Goal: Obtain resource: Download file/media

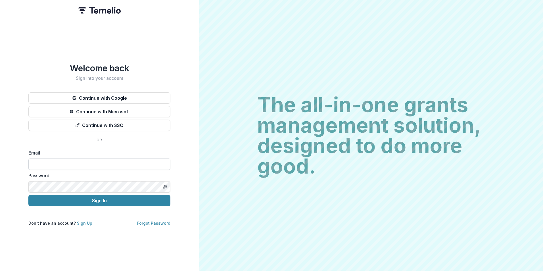
click at [59, 159] on input at bounding box center [99, 163] width 142 height 11
type input "**********"
click at [28, 195] on button "Sign In" at bounding box center [99, 200] width 142 height 11
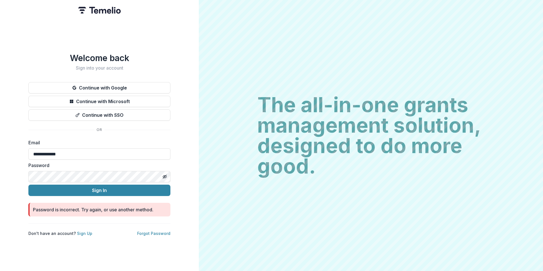
click at [0, 167] on html "**********" at bounding box center [271, 135] width 543 height 271
click at [28, 185] on button "Sign In" at bounding box center [99, 190] width 142 height 11
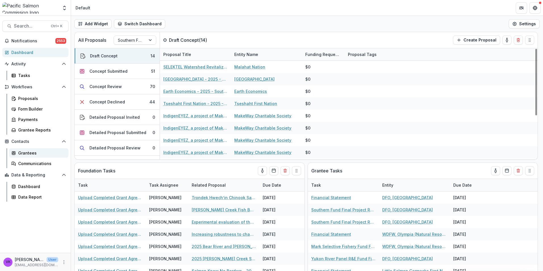
click at [37, 153] on div "Grantees" at bounding box center [41, 153] width 46 height 6
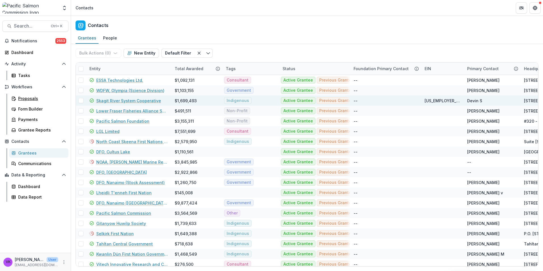
drag, startPoint x: 30, startPoint y: 99, endPoint x: 91, endPoint y: 104, distance: 60.9
click at [30, 99] on div "Proposals" at bounding box center [41, 98] width 46 height 6
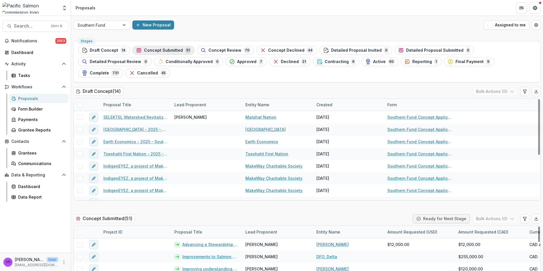
click at [164, 50] on span "Concept Submitted" at bounding box center [163, 50] width 39 height 5
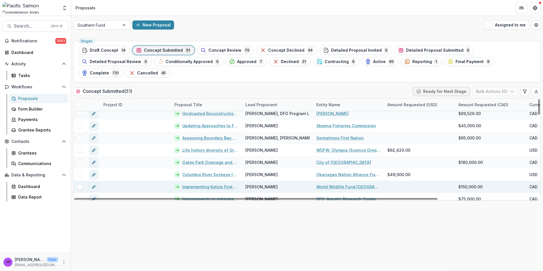
scroll to position [534, 0]
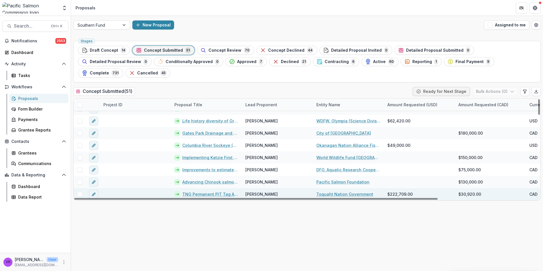
click at [218, 188] on div "TNG Permanent PIT Tag Array Installation" at bounding box center [206, 194] width 71 height 12
click at [211, 191] on link "TNG Permanent PIT Tag Array Installation" at bounding box center [210, 194] width 56 height 6
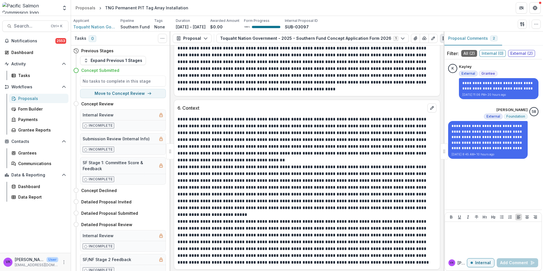
scroll to position [908, 0]
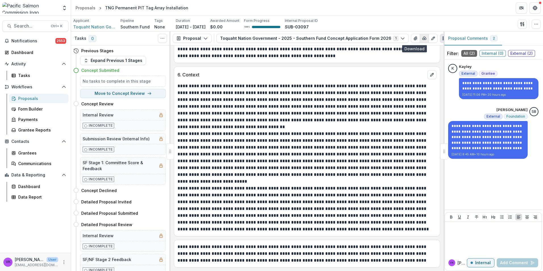
click at [422, 37] on icon "button" at bounding box center [424, 38] width 5 height 5
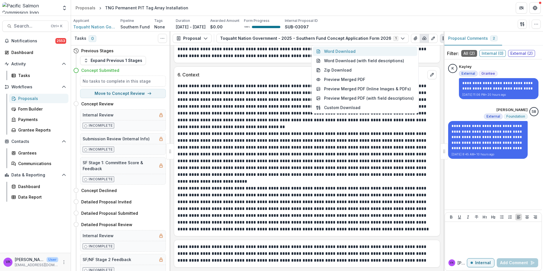
click at [338, 49] on button "Word Download" at bounding box center [365, 51] width 104 height 9
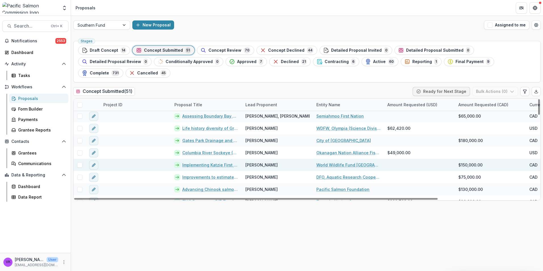
scroll to position [534, 0]
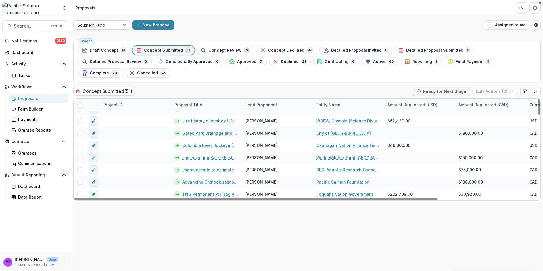
click at [124, 24] on div at bounding box center [125, 25] width 10 height 9
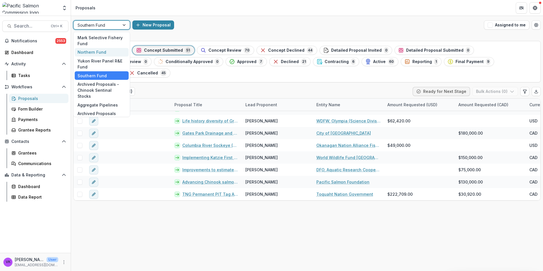
click at [98, 51] on div "Northern Fund" at bounding box center [102, 52] width 54 height 9
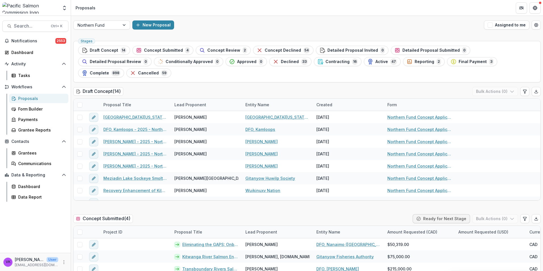
drag, startPoint x: 261, startPoint y: 61, endPoint x: 404, endPoint y: 111, distance: 151.5
click at [325, 61] on span "Contracting" at bounding box center [337, 61] width 24 height 5
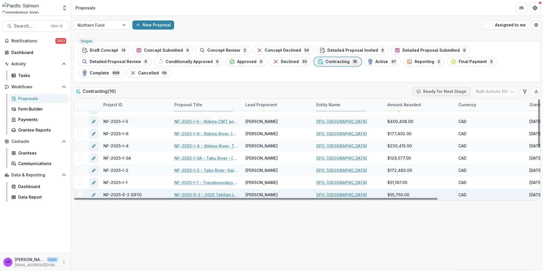
scroll to position [106, 0]
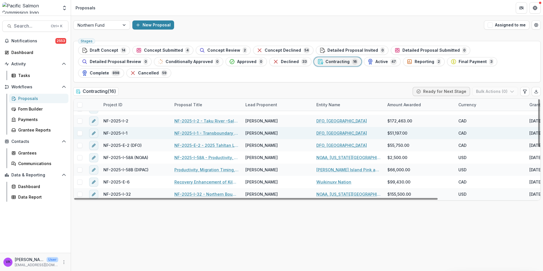
click at [199, 130] on link "NF-2025-I-1 - Transboundary Rivers [MEDICAL_DATA] Thermal Mark Recovery" at bounding box center [206, 133] width 64 height 6
